Goal: Task Accomplishment & Management: Manage account settings

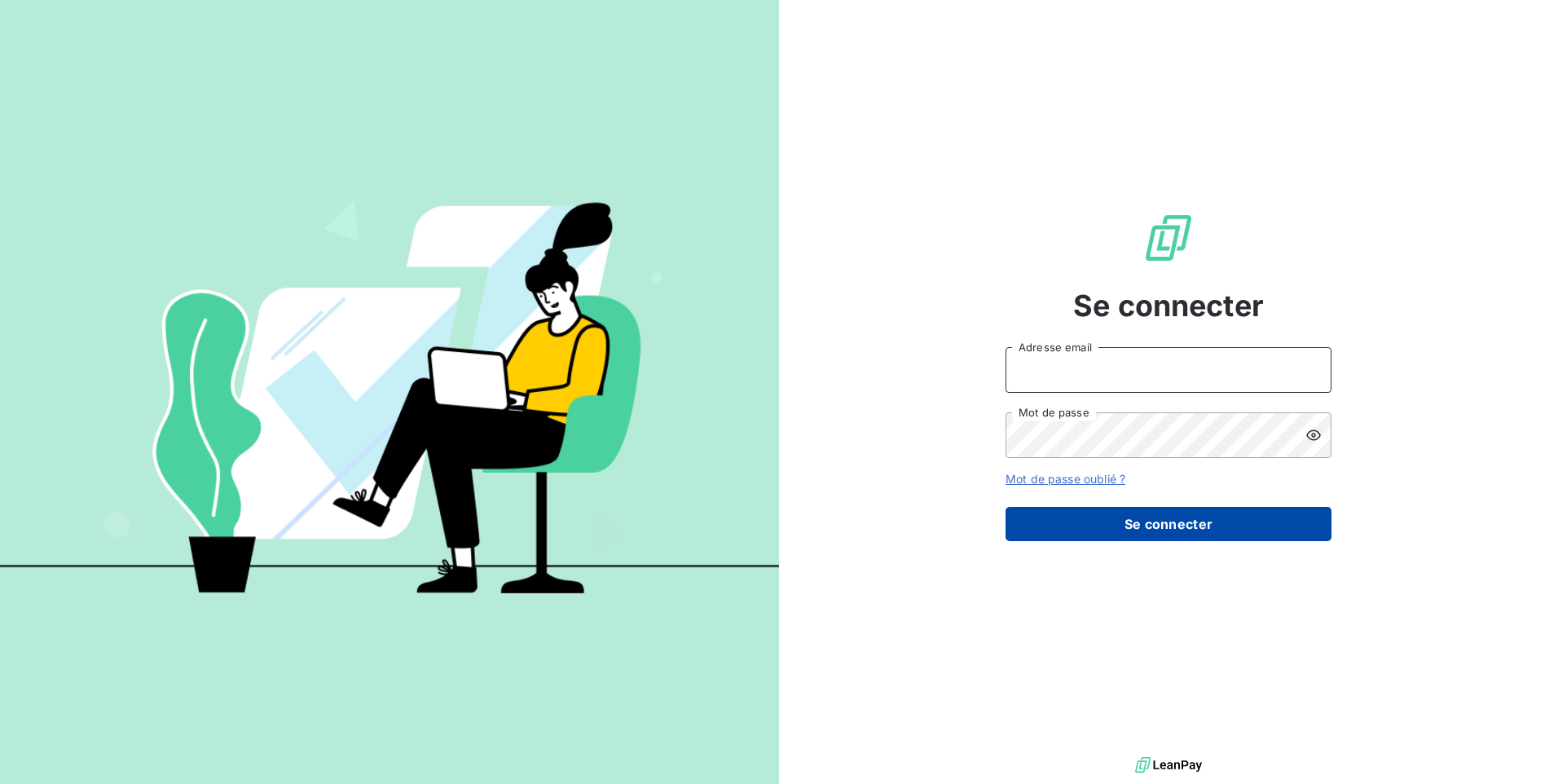
type input "[EMAIL_ADDRESS][DOMAIN_NAME]"
click at [1285, 510] on form "[EMAIL_ADDRESS][DOMAIN_NAME] Adresse email Mot de passe Mot de passe oublié ? S…" at bounding box center [1168, 444] width 326 height 194
click at [1101, 508] on button "Se connecter" at bounding box center [1168, 524] width 326 height 34
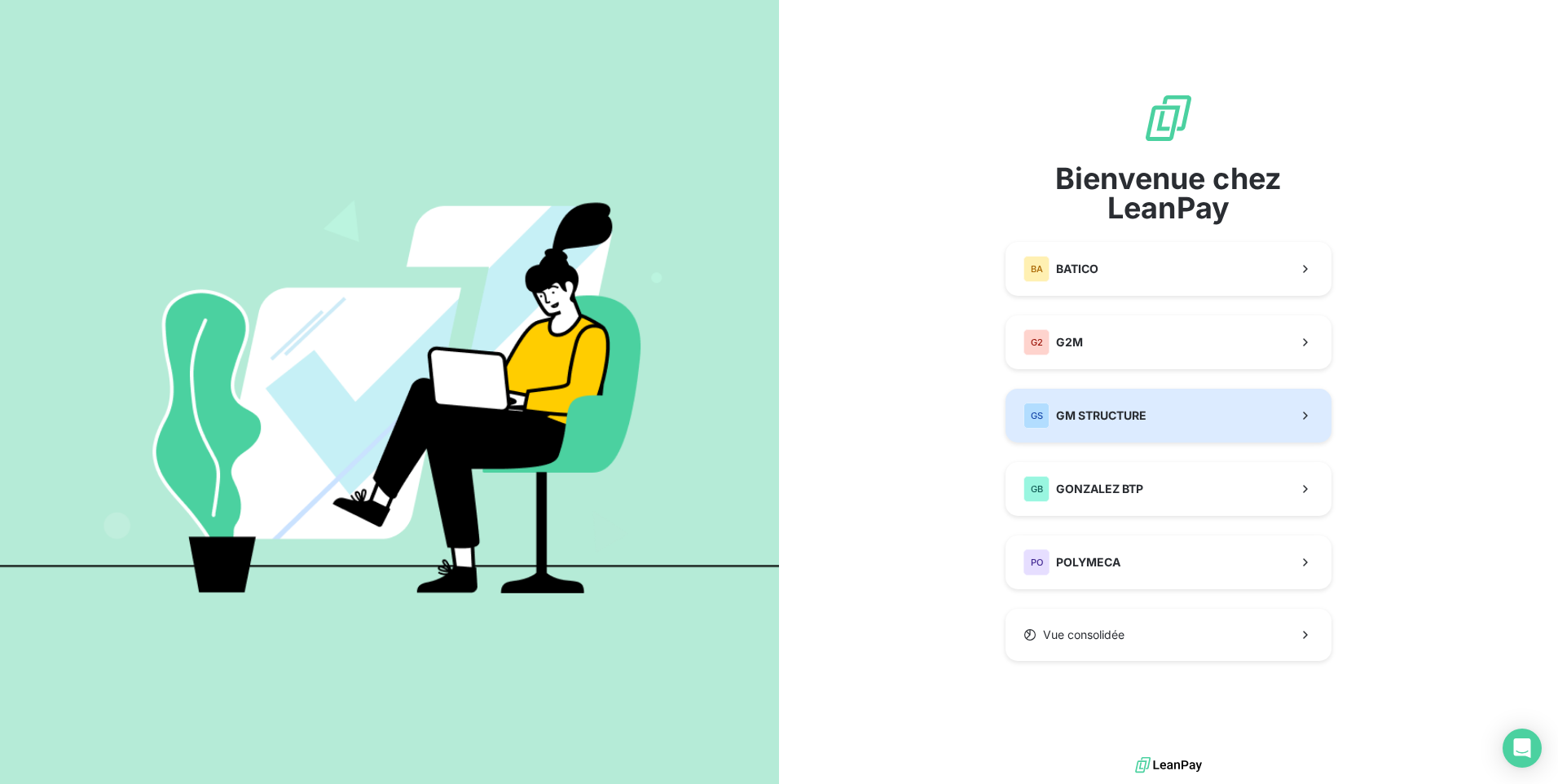
click at [1167, 432] on button "GS GM STRUCTURE" at bounding box center [1168, 415] width 326 height 54
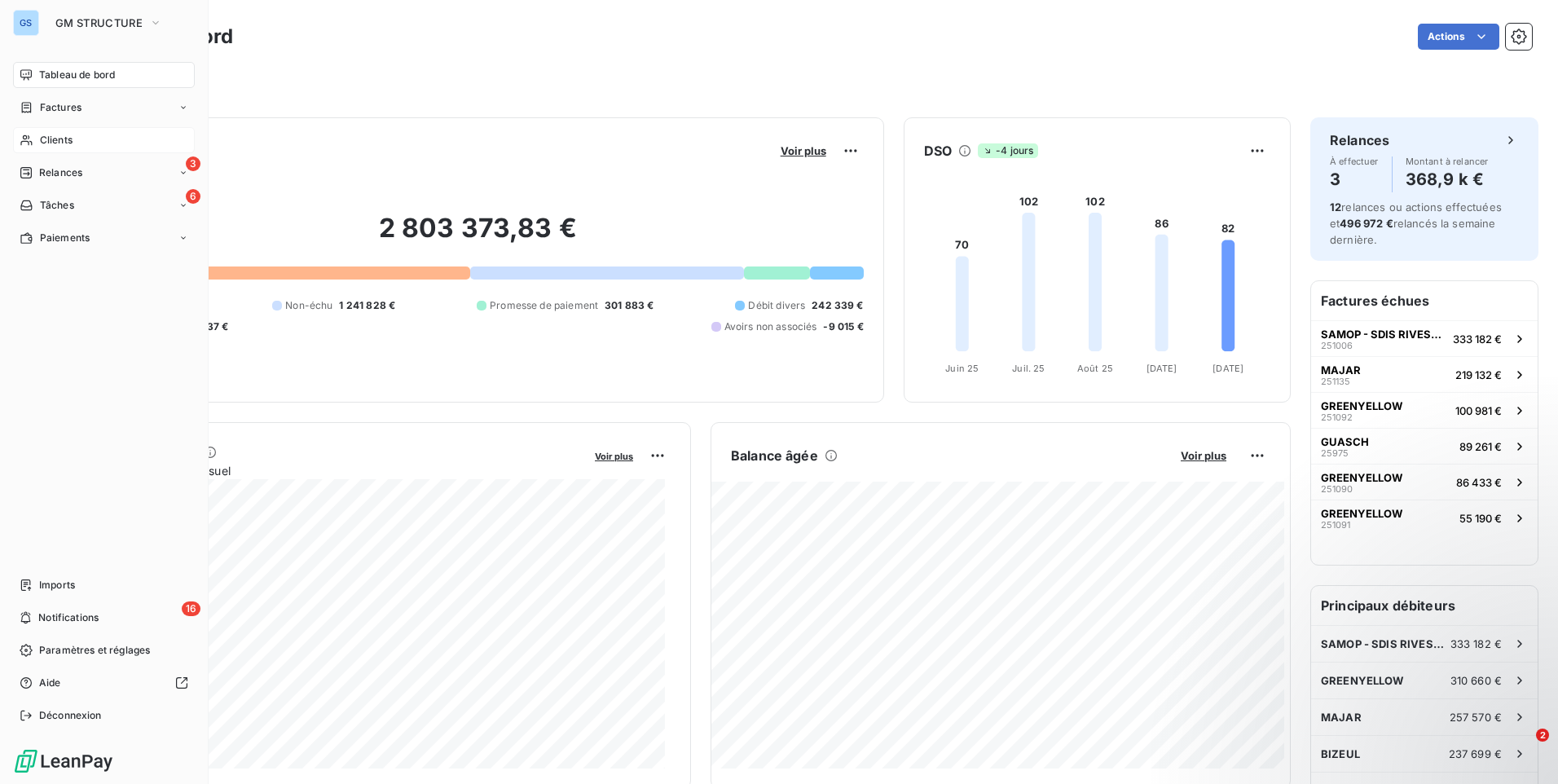
click at [68, 131] on div "Clients" at bounding box center [104, 140] width 182 height 26
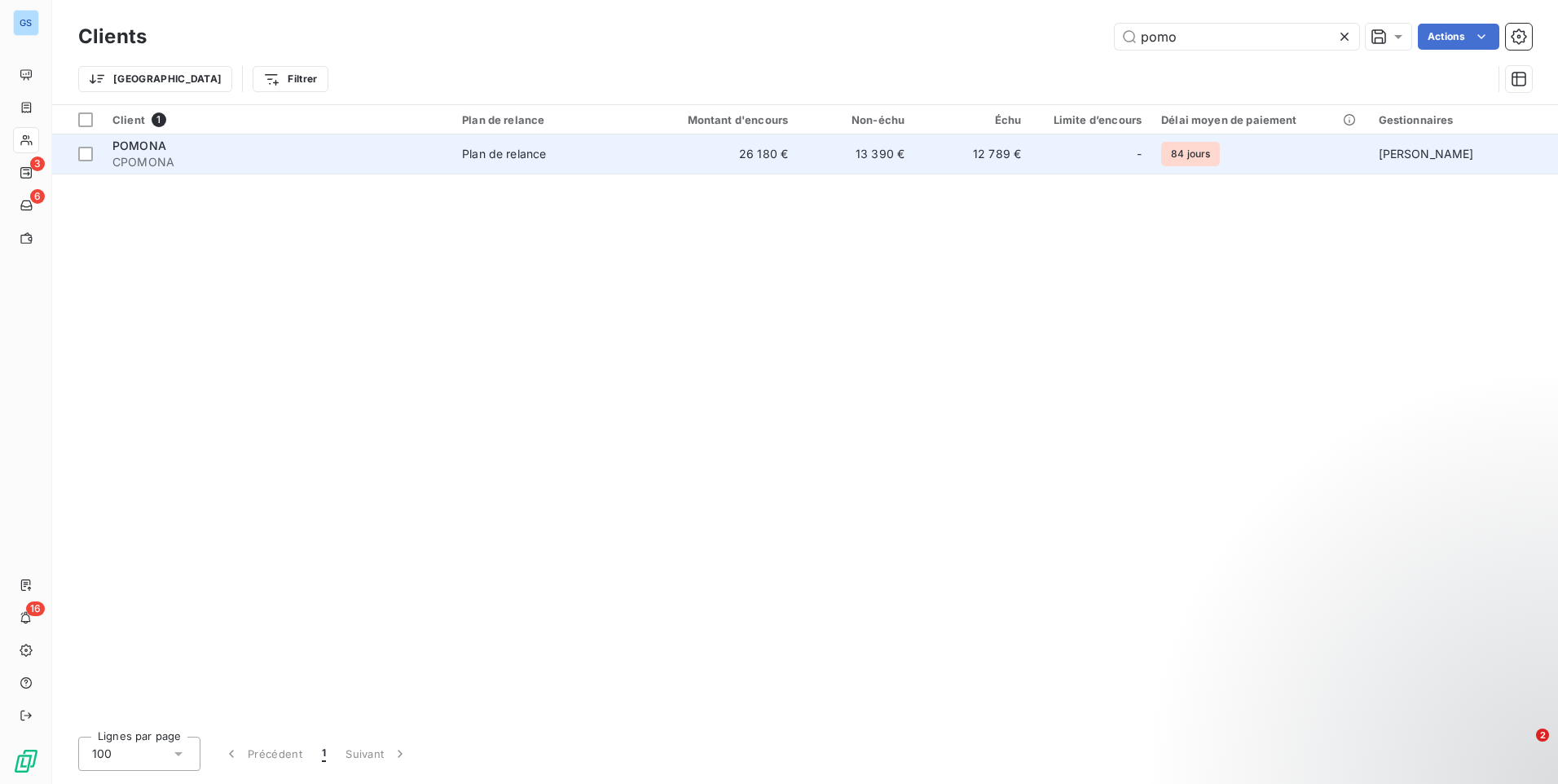
type input "pomo"
click at [870, 171] on td "13 390 €" at bounding box center [856, 153] width 117 height 39
click at [326, 154] on span "CPOMONA" at bounding box center [277, 162] width 330 height 16
